Goal: Find specific page/section: Find specific page/section

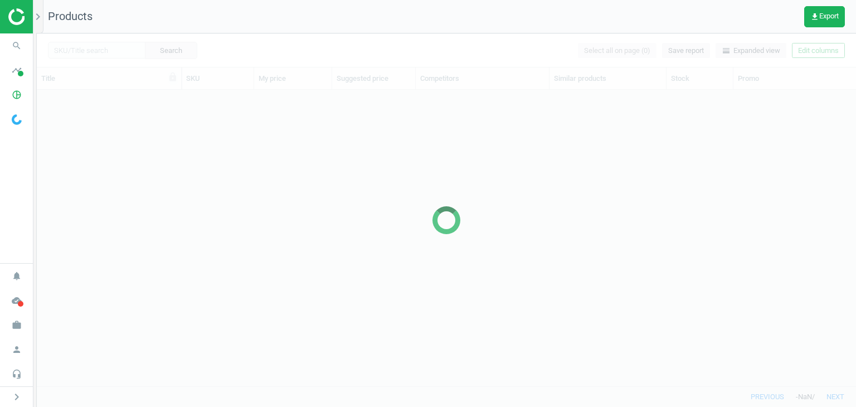
scroll to position [279, 810]
click at [2, 331] on span "work" at bounding box center [16, 325] width 33 height 25
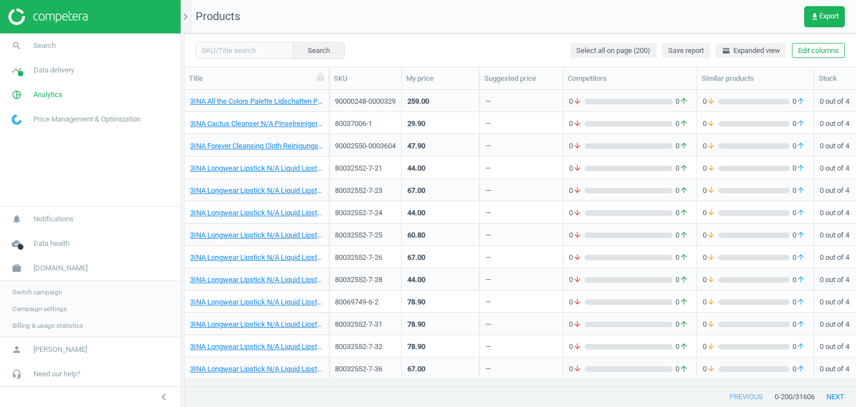
scroll to position [279, 663]
click at [49, 315] on link "Campaign settings" at bounding box center [90, 308] width 181 height 17
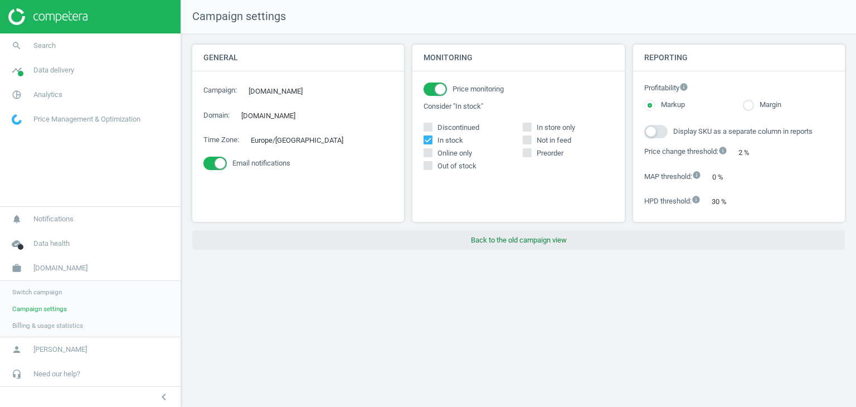
click at [528, 240] on button "Back to the old campaign view" at bounding box center [518, 240] width 653 height 20
